Goal: Task Accomplishment & Management: Use online tool/utility

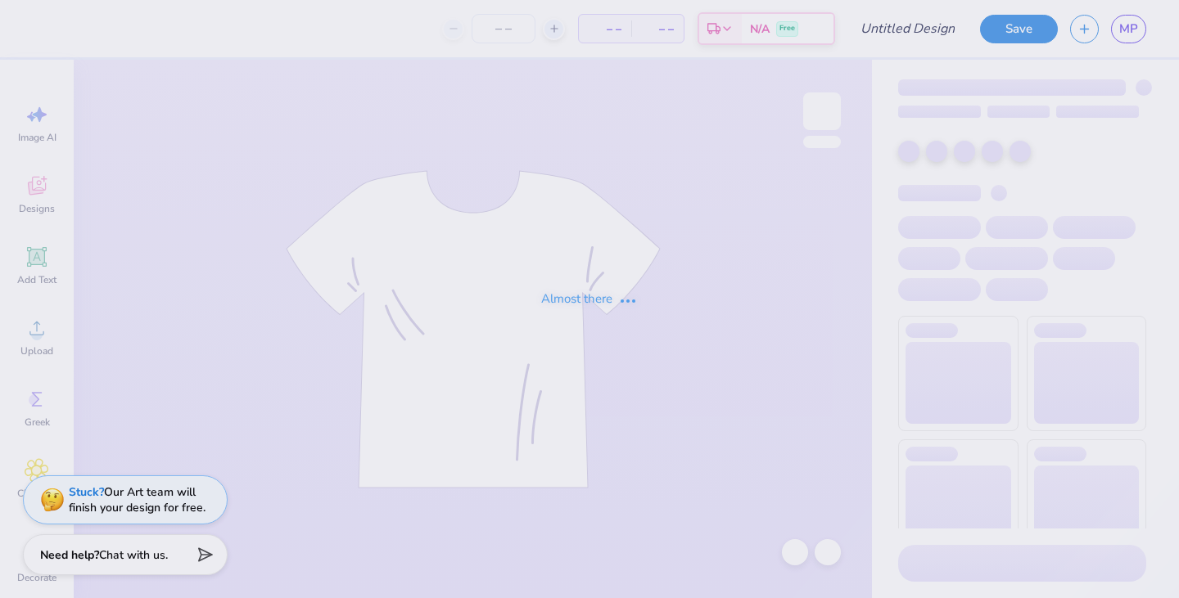
type input "[PERSON_NAME] : [US_STATE][GEOGRAPHIC_DATA]"
type input "125"
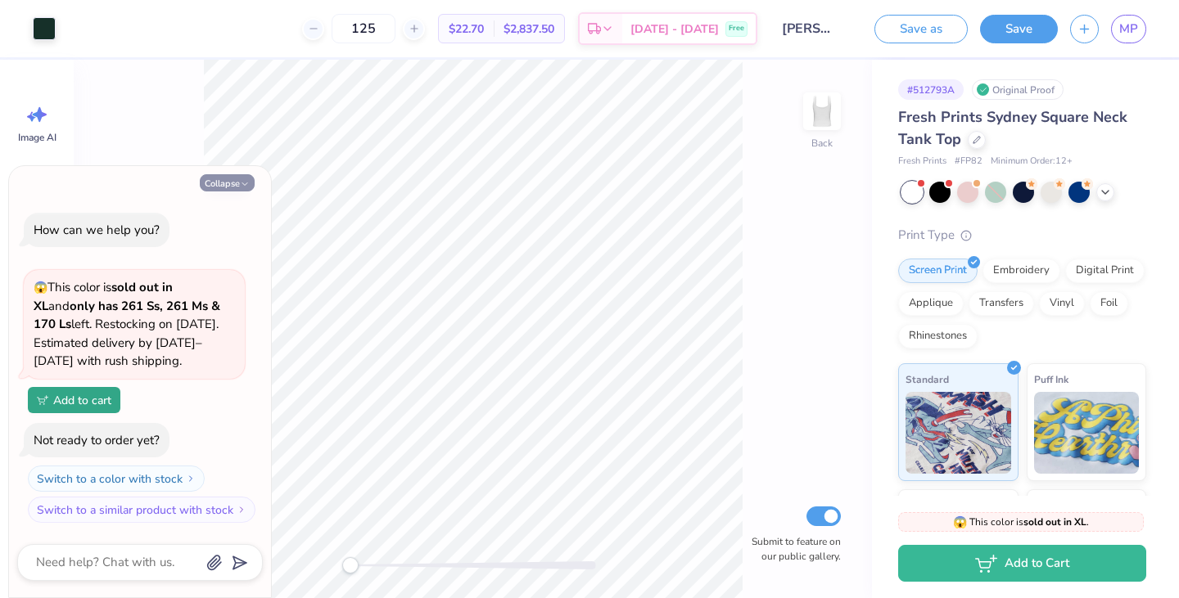
click at [241, 183] on icon "button" at bounding box center [245, 184] width 10 height 10
type textarea "x"
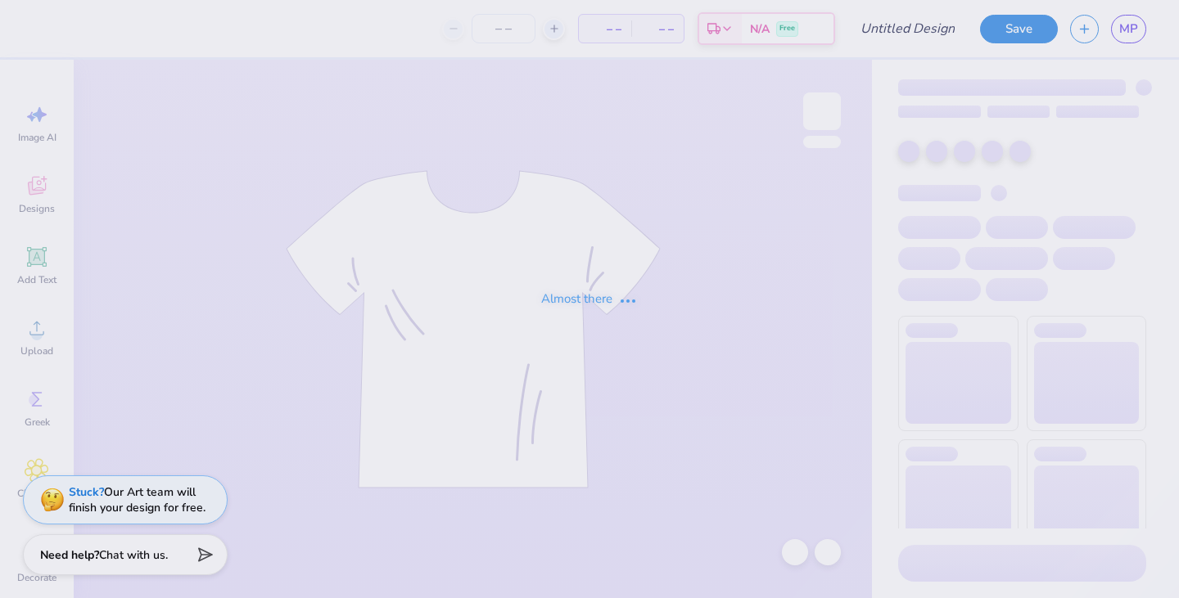
type input "[PERSON_NAME] : [US_STATE][GEOGRAPHIC_DATA]"
type input "125"
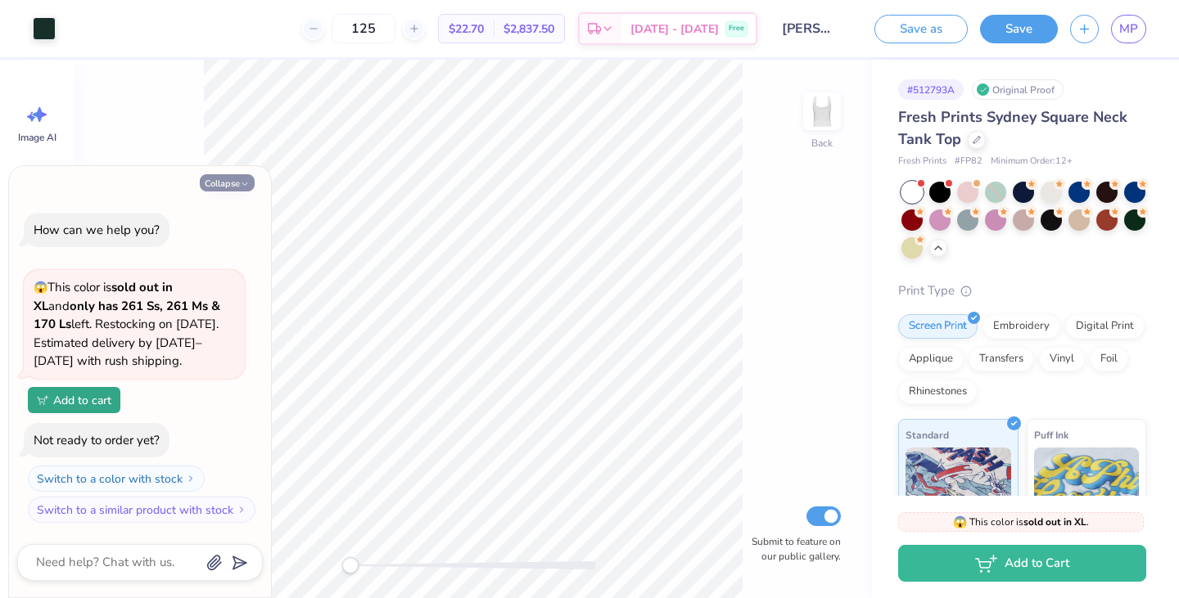
click at [232, 190] on button "Collapse" at bounding box center [227, 182] width 55 height 17
type textarea "x"
